Goal: Information Seeking & Learning: Check status

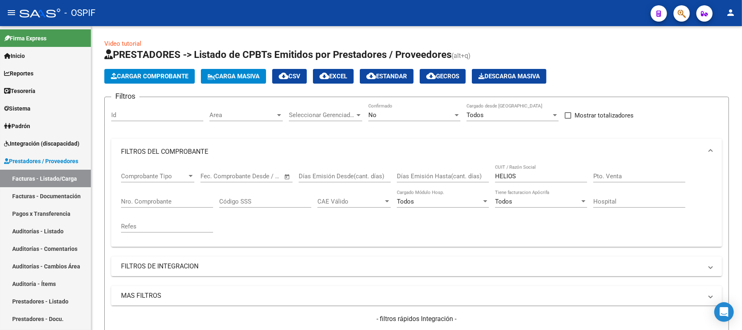
scroll to position [180, 0]
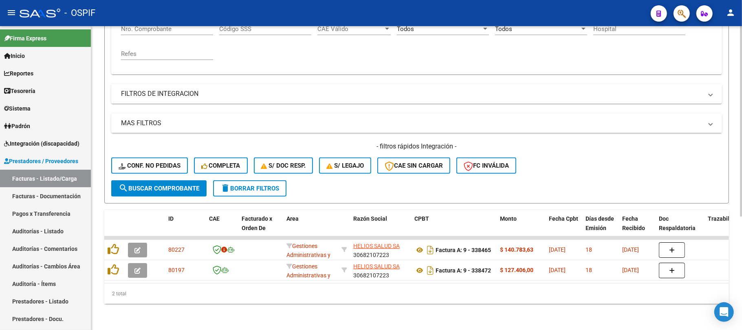
click at [290, 298] on div "2 total" at bounding box center [416, 293] width 624 height 20
click at [257, 185] on span "delete Borrar Filtros" at bounding box center [249, 188] width 59 height 7
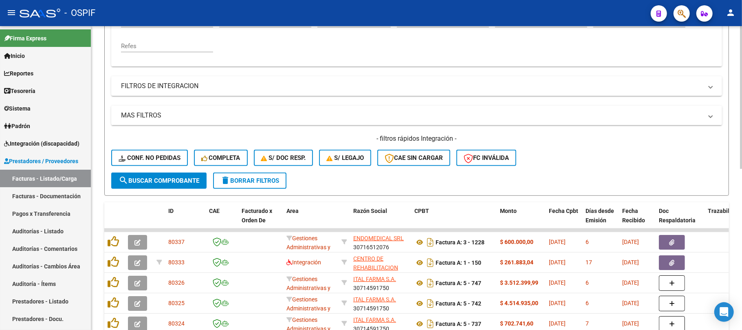
click at [274, 178] on span "delete Borrar Filtros" at bounding box center [249, 180] width 59 height 7
click at [279, 181] on span "delete Borrar Filtros" at bounding box center [249, 180] width 59 height 7
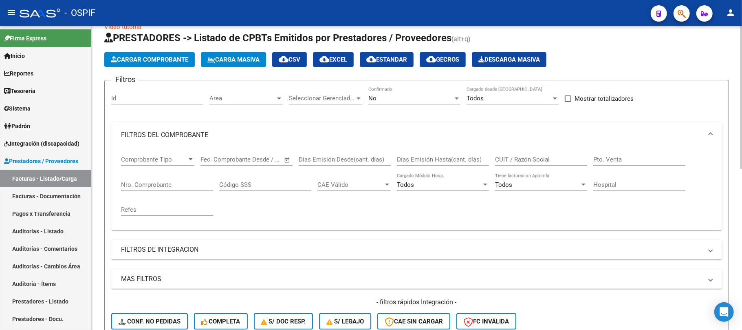
scroll to position [0, 0]
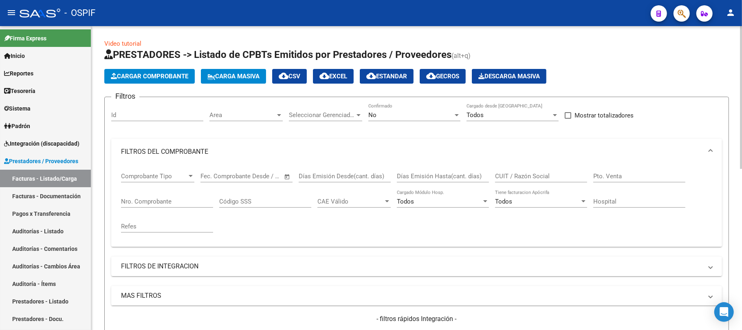
click at [437, 127] on div "No Confirmado" at bounding box center [414, 115] width 92 height 25
click at [437, 121] on div "No Confirmado" at bounding box center [414, 115] width 92 height 25
click at [379, 114] on div "No" at bounding box center [410, 114] width 85 height 7
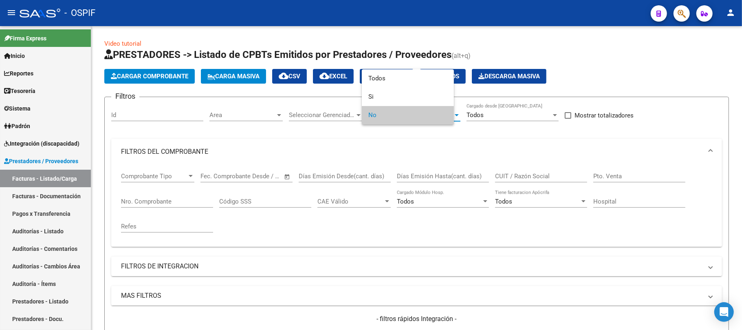
scroll to position [54, 0]
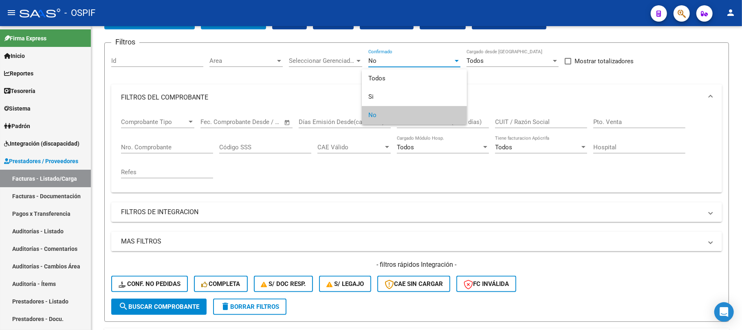
click at [262, 306] on div at bounding box center [371, 165] width 742 height 330
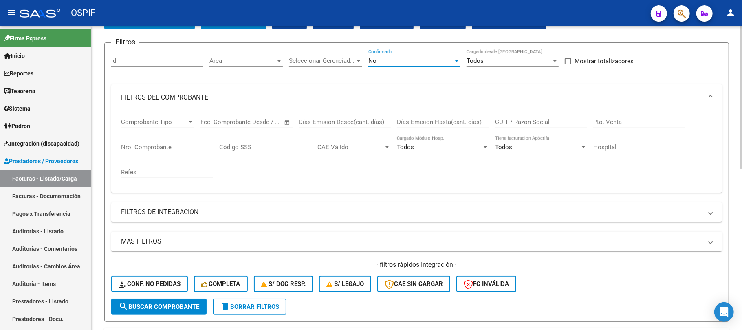
click at [262, 307] on span "delete Borrar Filtros" at bounding box center [249, 306] width 59 height 7
click at [261, 308] on span "delete Borrar Filtros" at bounding box center [249, 306] width 59 height 7
click at [407, 58] on div "No" at bounding box center [410, 60] width 85 height 7
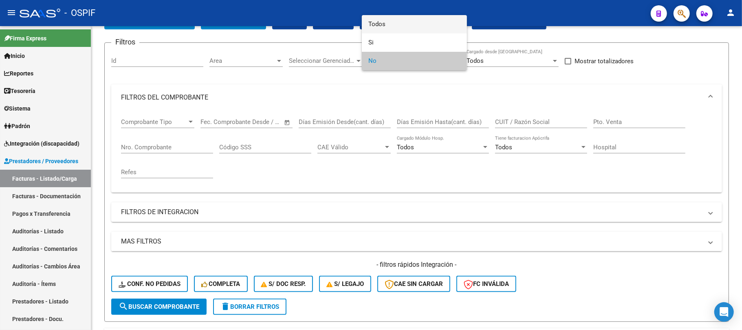
click at [421, 30] on span "Todos" at bounding box center [414, 24] width 92 height 18
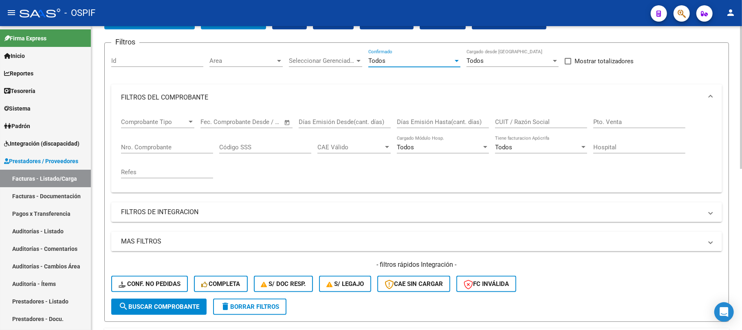
click at [290, 124] on span "Open calendar" at bounding box center [287, 122] width 20 height 20
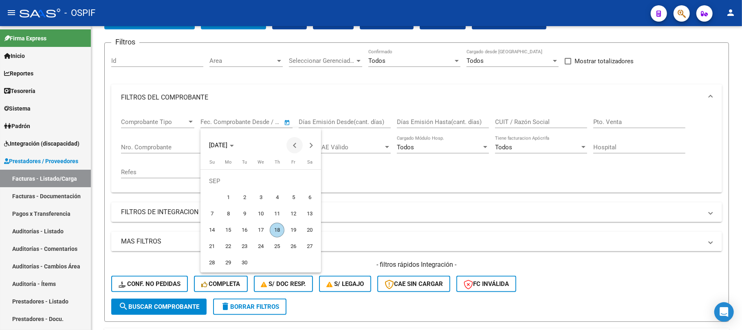
click at [295, 149] on span "Previous month" at bounding box center [294, 145] width 16 height 16
click at [289, 182] on span "1" at bounding box center [293, 181] width 15 height 15
type input "[DATE]"
click at [291, 182] on span "1" at bounding box center [293, 181] width 15 height 15
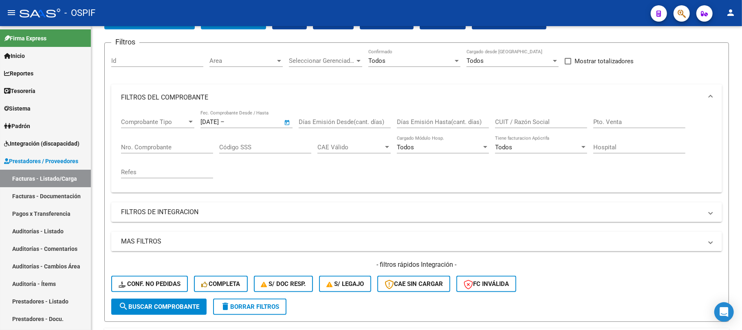
type input "[DATE]"
click at [172, 316] on form "Filtros Id Area Area Seleccionar Gerenciador Seleccionar Gerenciador Todos Conf…" at bounding box center [416, 181] width 624 height 279
drag, startPoint x: 187, startPoint y: 308, endPoint x: 194, endPoint y: 309, distance: 6.9
click at [189, 309] on span "search Buscar Comprobante" at bounding box center [159, 306] width 81 height 7
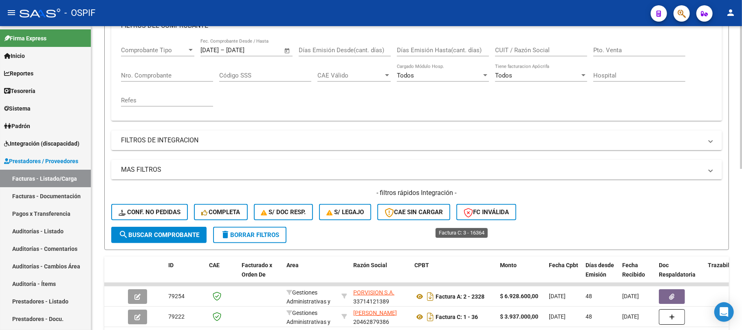
scroll to position [343, 0]
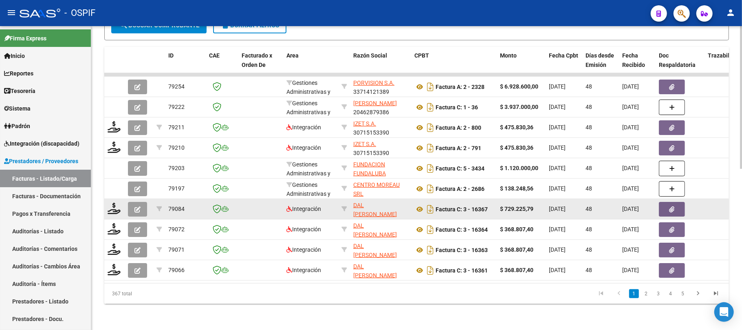
click at [338, 201] on datatable-body-cell at bounding box center [344, 209] width 12 height 20
click at [345, 206] on icon at bounding box center [344, 209] width 6 height 6
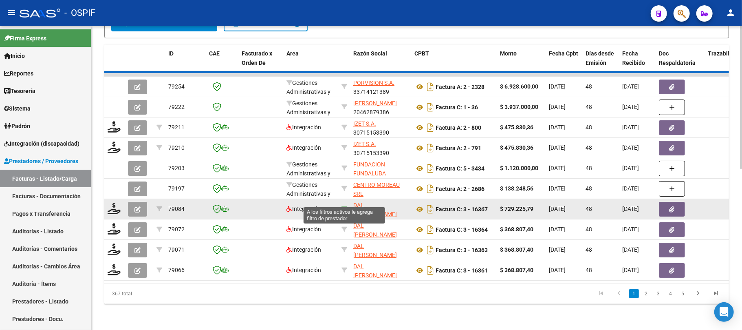
type input "23046436164"
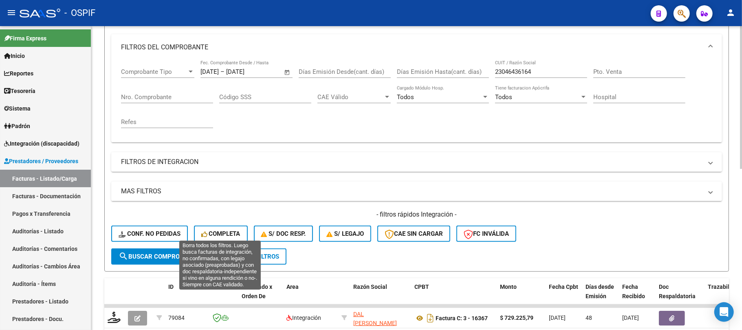
scroll to position [108, 0]
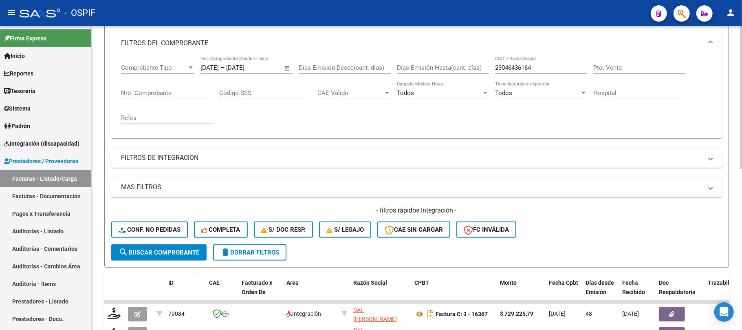
click at [257, 254] on span "delete Borrar Filtros" at bounding box center [249, 251] width 59 height 7
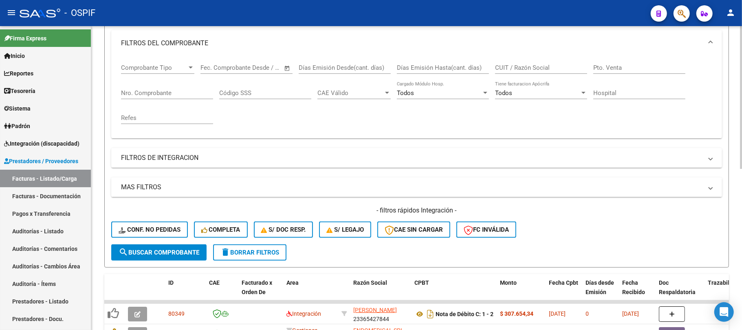
click at [222, 253] on mat-icon "delete" at bounding box center [225, 252] width 10 height 10
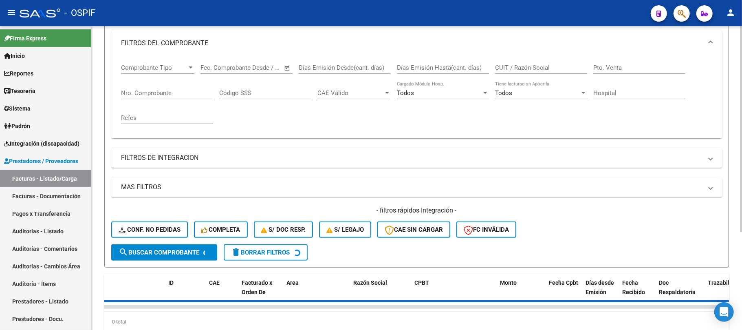
click at [222, 251] on form "Filtros Id Area Area Seleccionar Gerenciador Seleccionar Gerenciador No Confirm…" at bounding box center [416, 127] width 624 height 279
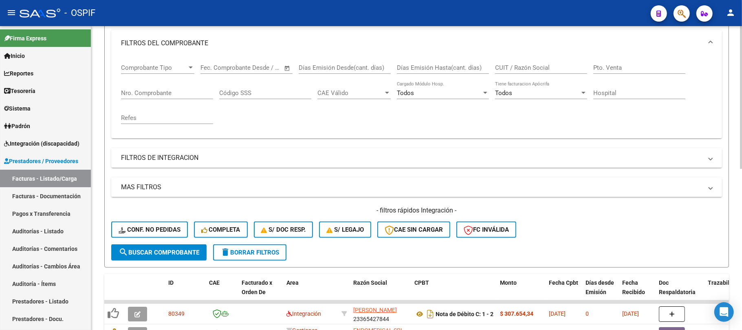
click at [95, 328] on div "Video tutorial PRESTADORES -> Listado de CPBTs Emitidos por Prestadores / Prove…" at bounding box center [416, 237] width 650 height 639
